Goal: Transaction & Acquisition: Purchase product/service

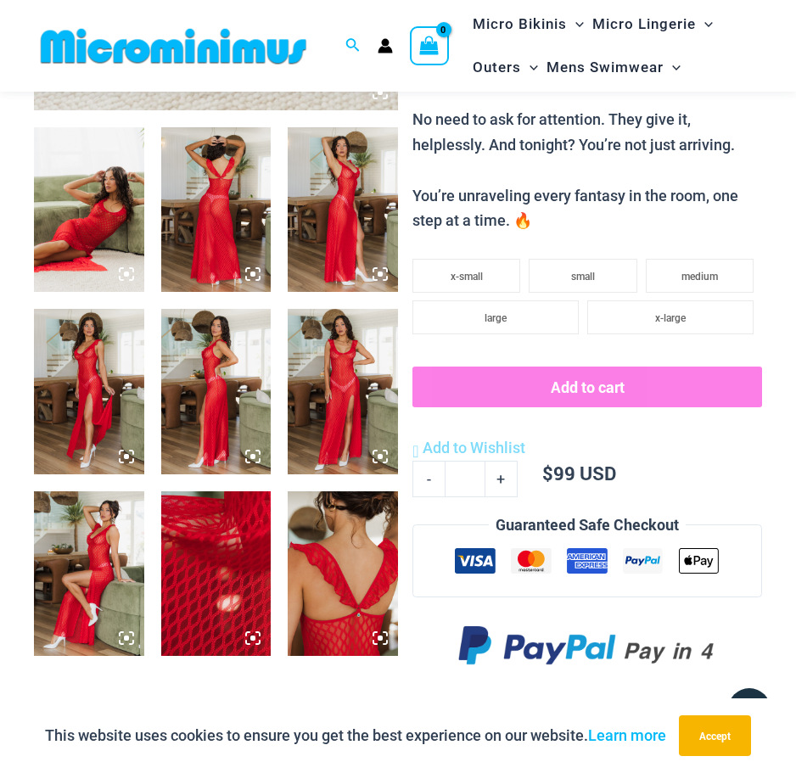
scroll to position [577, 0]
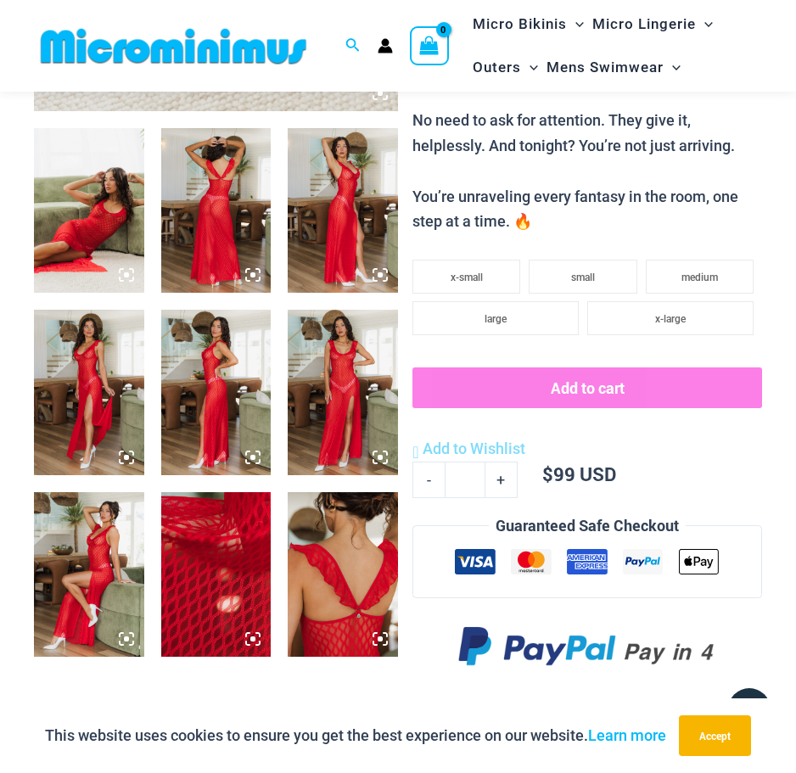
click at [336, 369] on img at bounding box center [343, 392] width 110 height 165
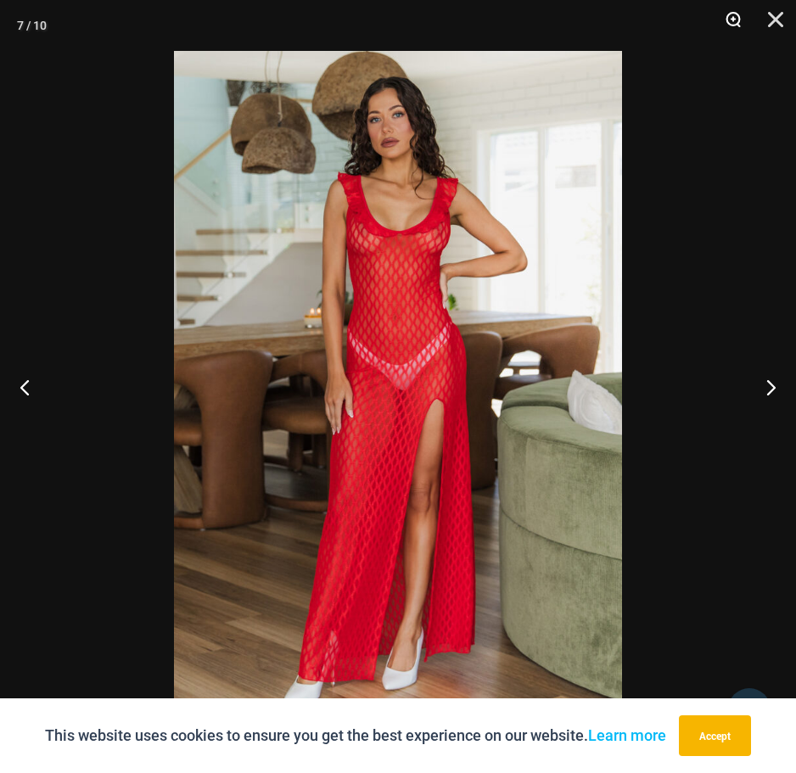
click at [731, 20] on button "Zoom" at bounding box center [727, 25] width 42 height 51
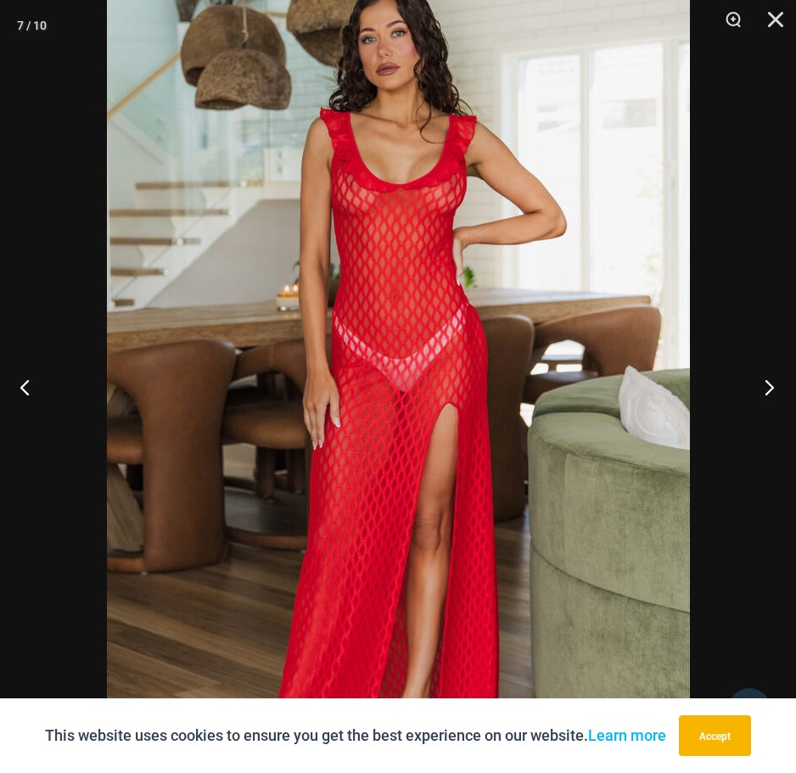
click at [764, 388] on button "Next" at bounding box center [764, 386] width 64 height 85
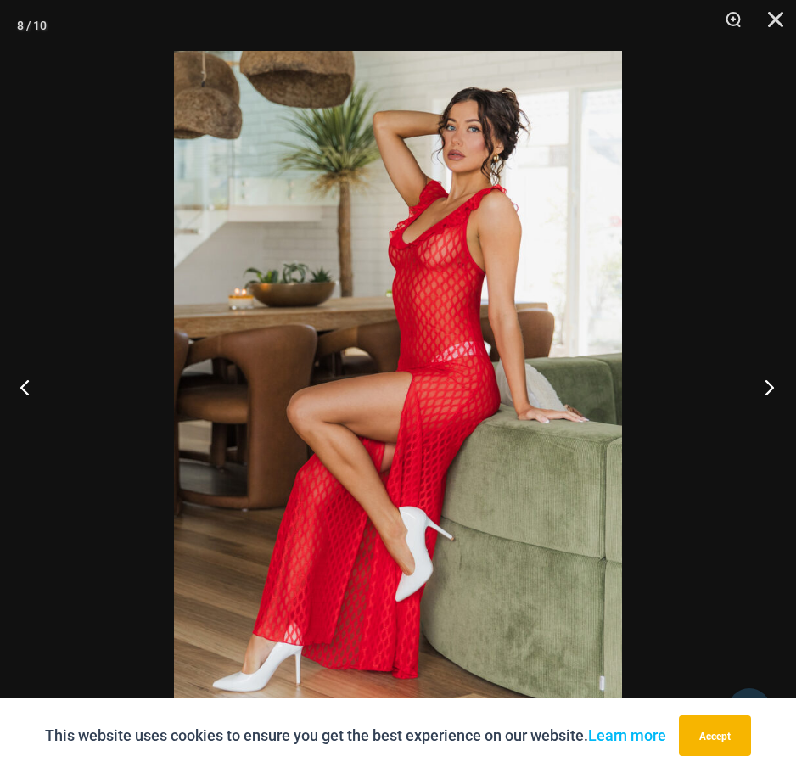
click at [764, 388] on button "Next" at bounding box center [764, 386] width 64 height 85
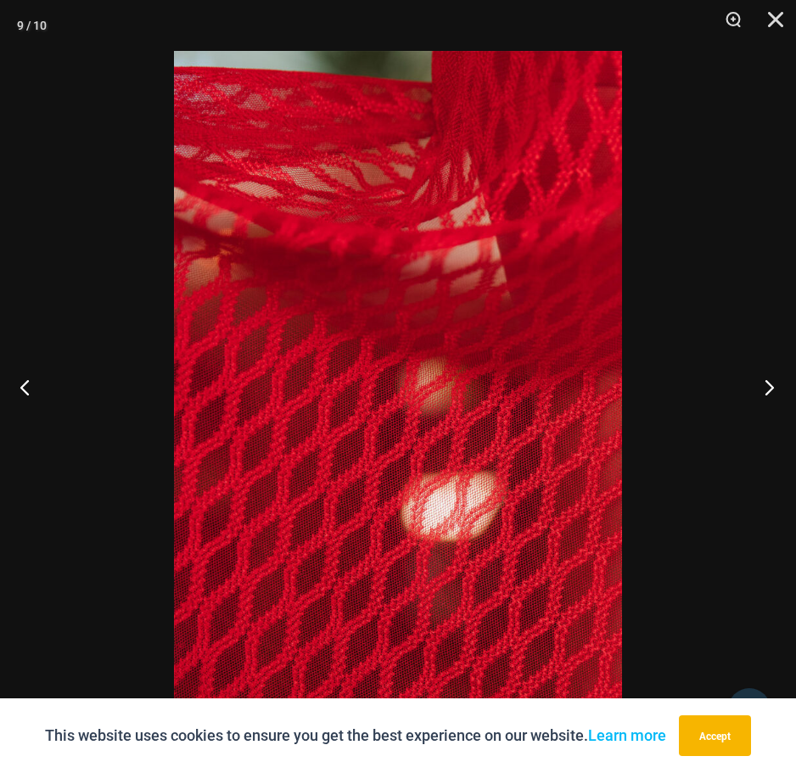
click at [764, 388] on button "Next" at bounding box center [764, 386] width 64 height 85
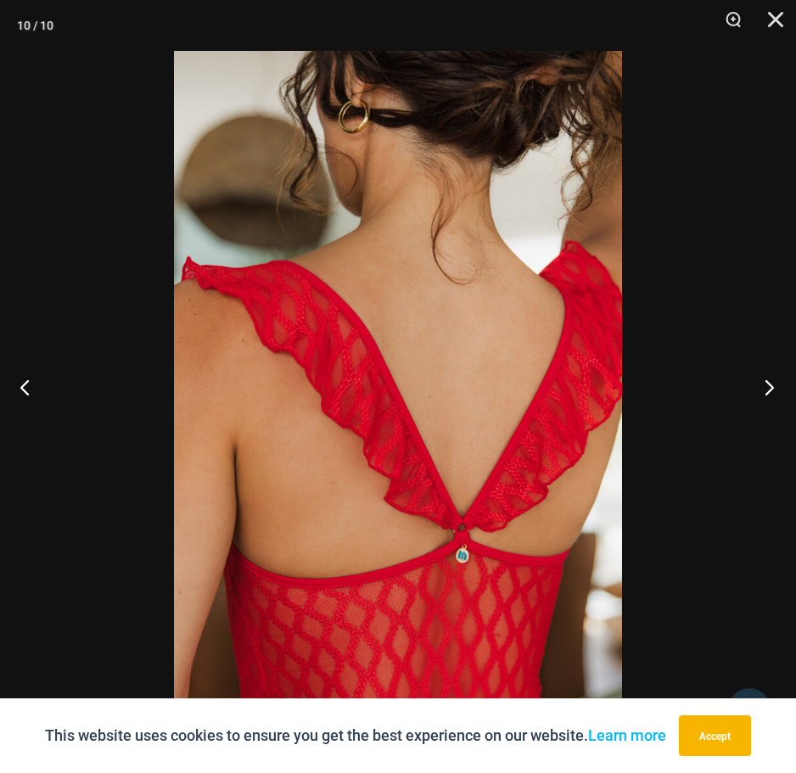
click at [764, 388] on button "Next" at bounding box center [764, 386] width 64 height 85
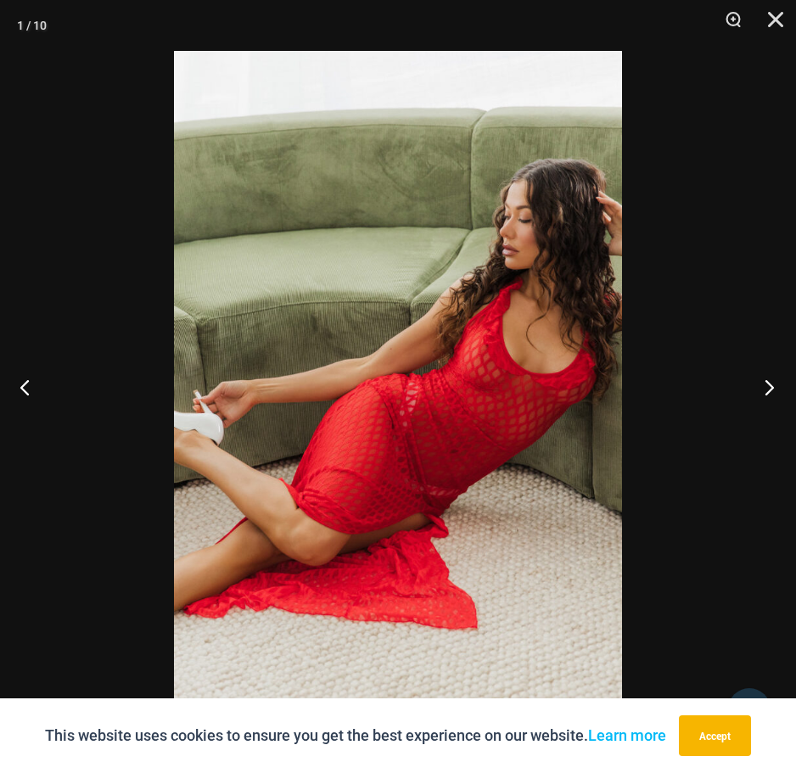
click at [764, 388] on button "Next" at bounding box center [764, 386] width 64 height 85
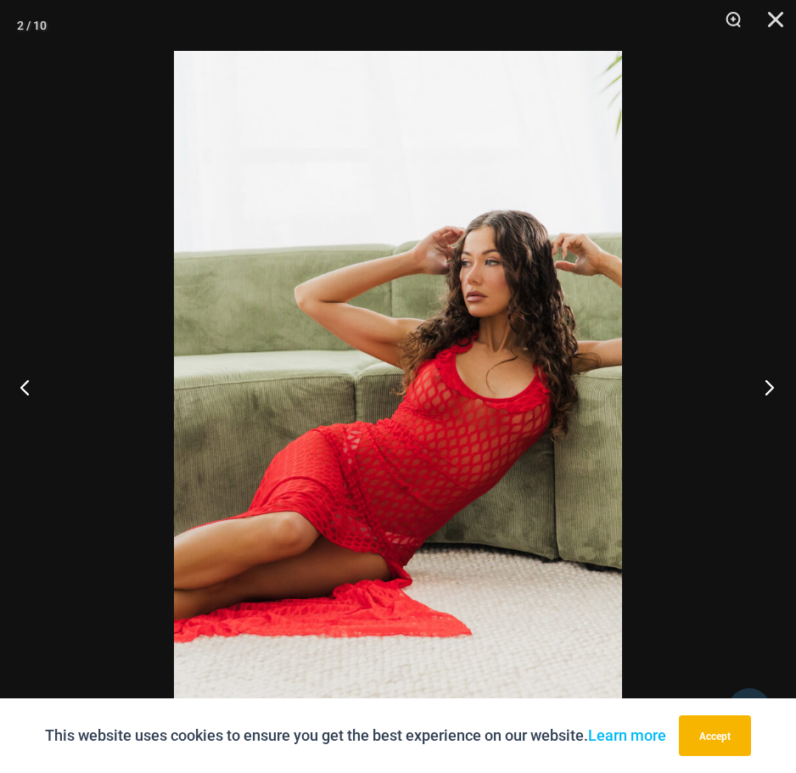
click at [764, 388] on button "Next" at bounding box center [764, 386] width 64 height 85
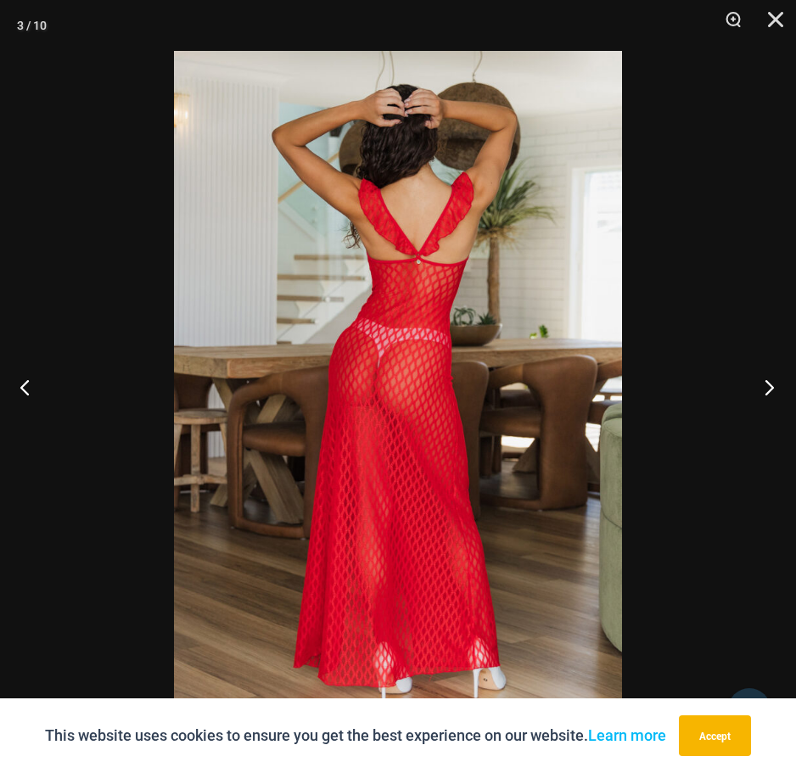
click at [764, 388] on button "Next" at bounding box center [764, 386] width 64 height 85
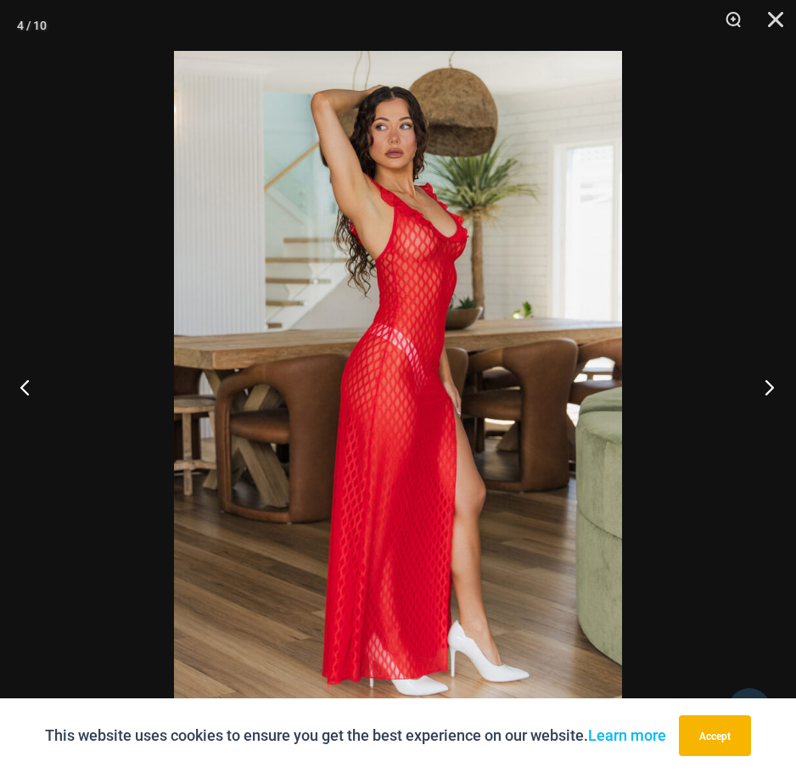
click at [764, 388] on button "Next" at bounding box center [764, 386] width 64 height 85
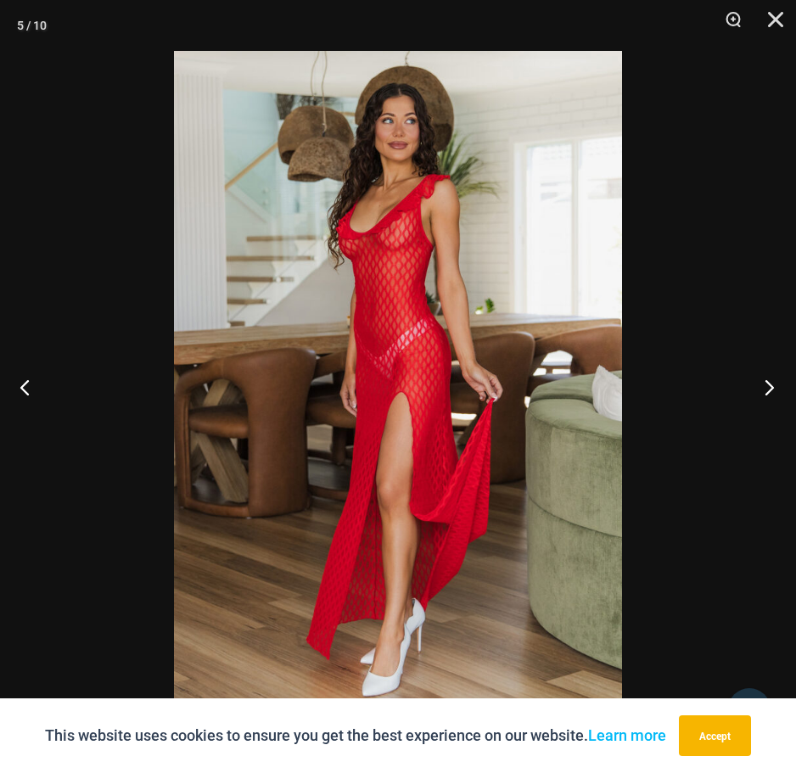
click at [764, 388] on button "Next" at bounding box center [764, 386] width 64 height 85
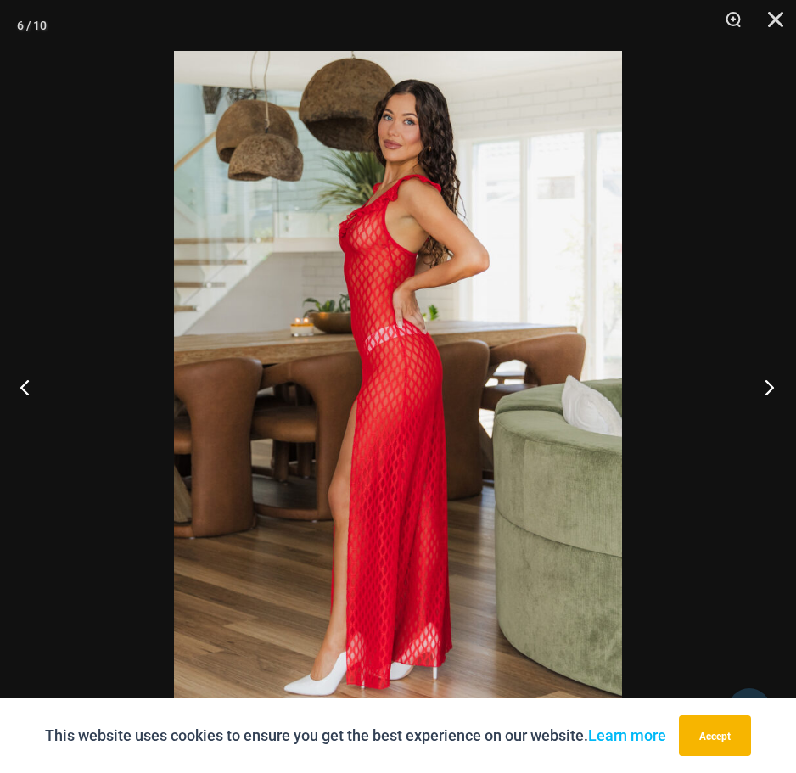
click at [764, 388] on button "Next" at bounding box center [764, 386] width 64 height 85
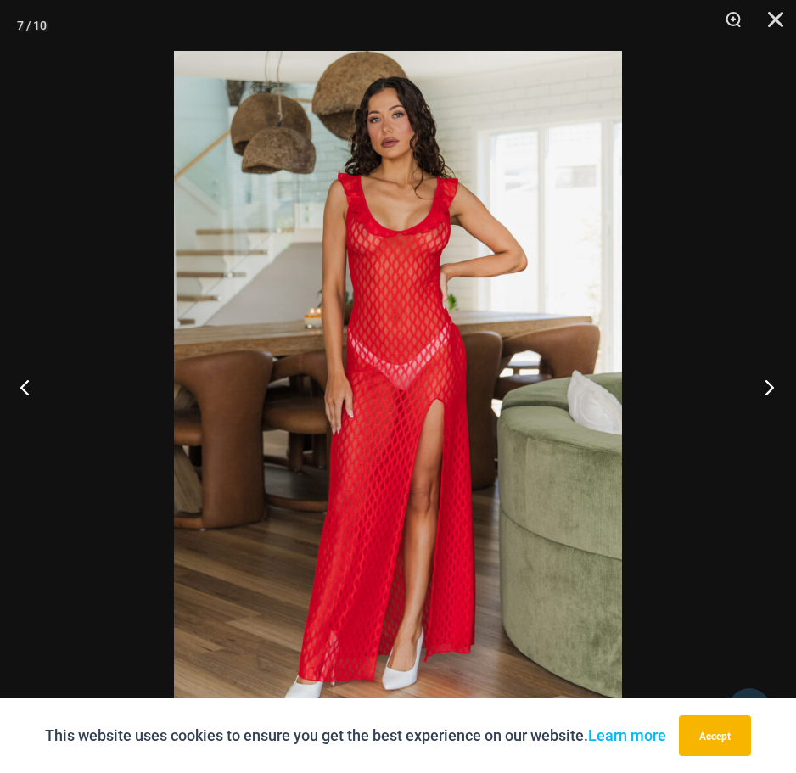
click at [764, 388] on button "Next" at bounding box center [764, 386] width 64 height 85
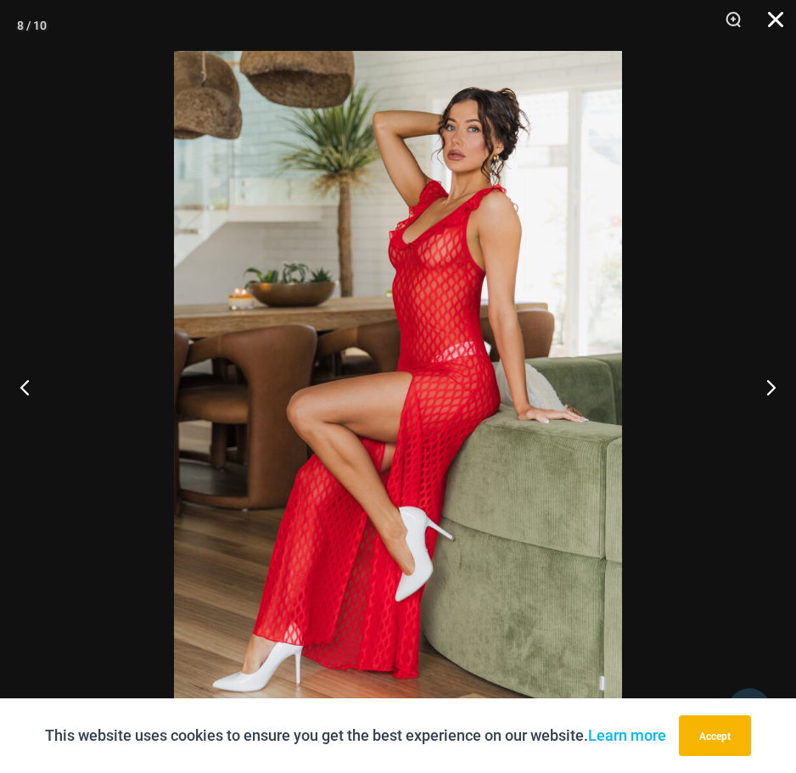
click at [774, 20] on button "Close" at bounding box center [769, 25] width 42 height 51
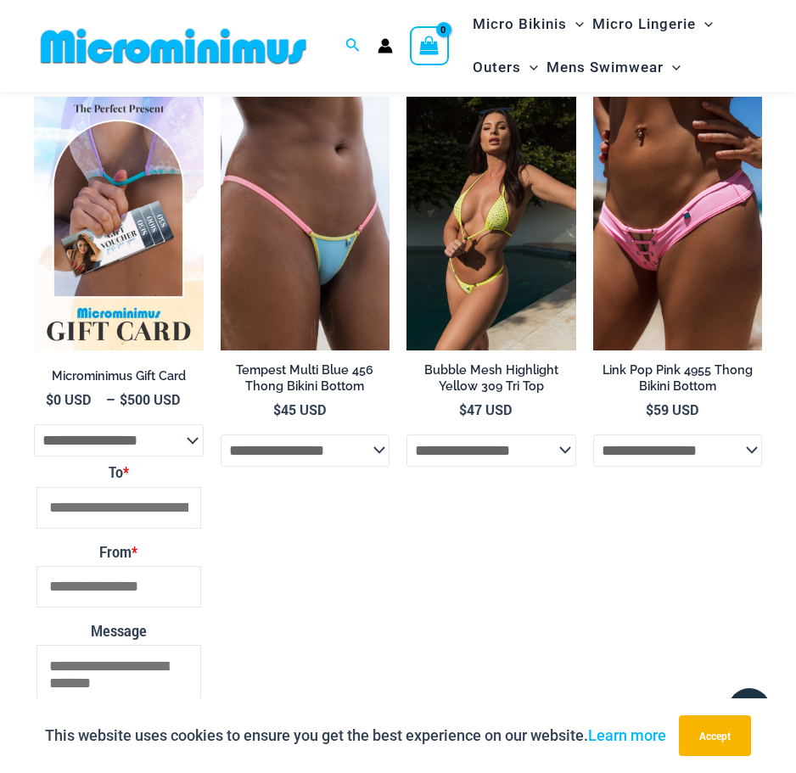
scroll to position [1171, 0]
